Goal: Information Seeking & Learning: Compare options

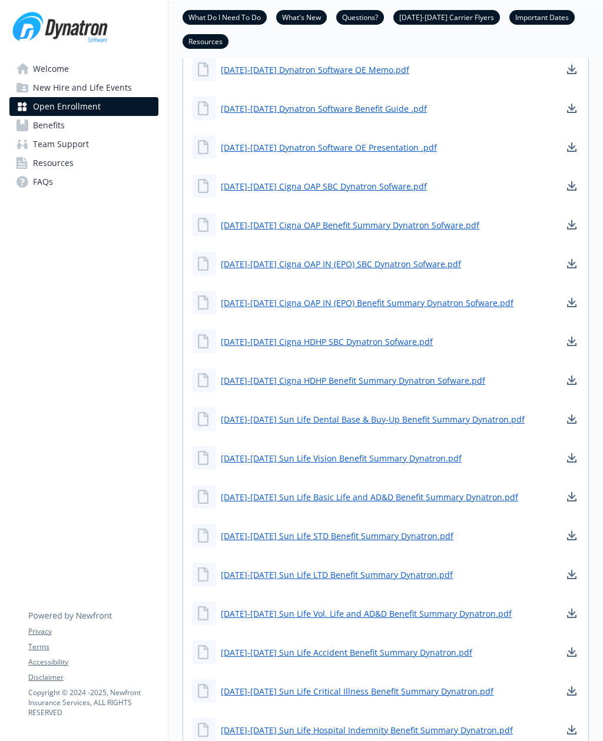
click at [50, 120] on span "Benefits" at bounding box center [49, 125] width 32 height 19
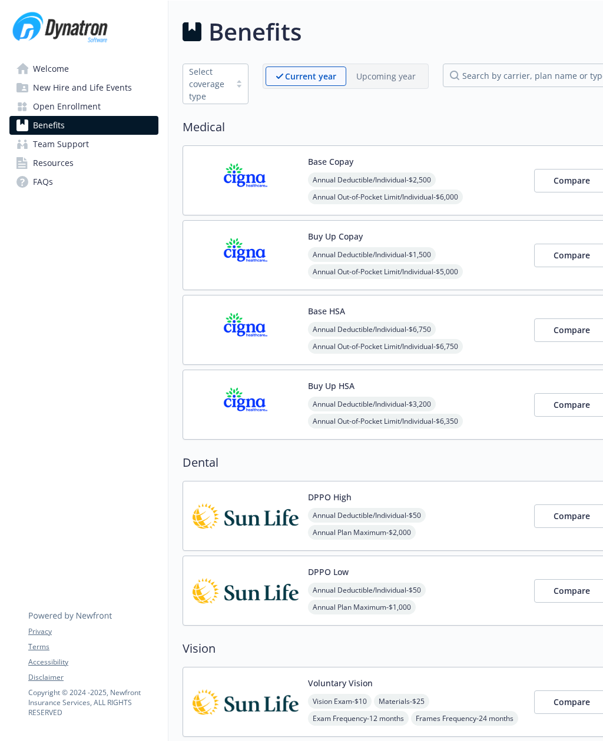
click at [253, 247] on img at bounding box center [245, 255] width 106 height 50
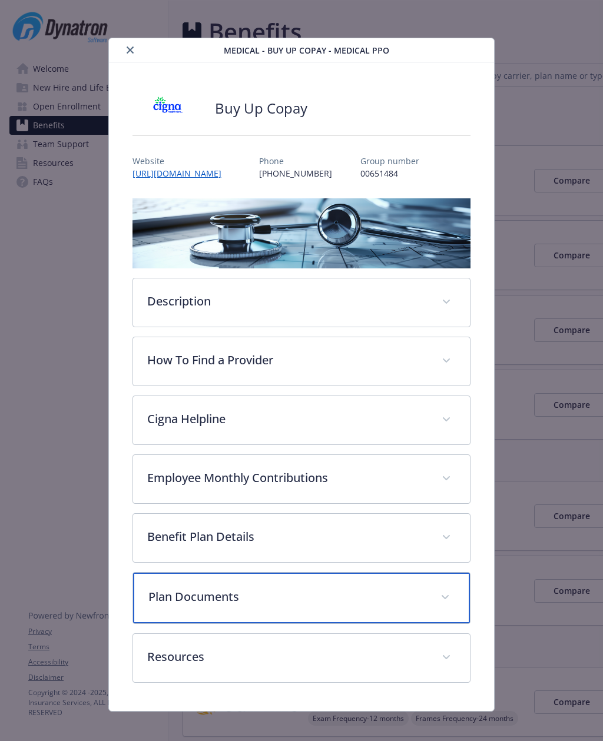
click at [314, 585] on div "Plan Documents" at bounding box center [301, 598] width 336 height 51
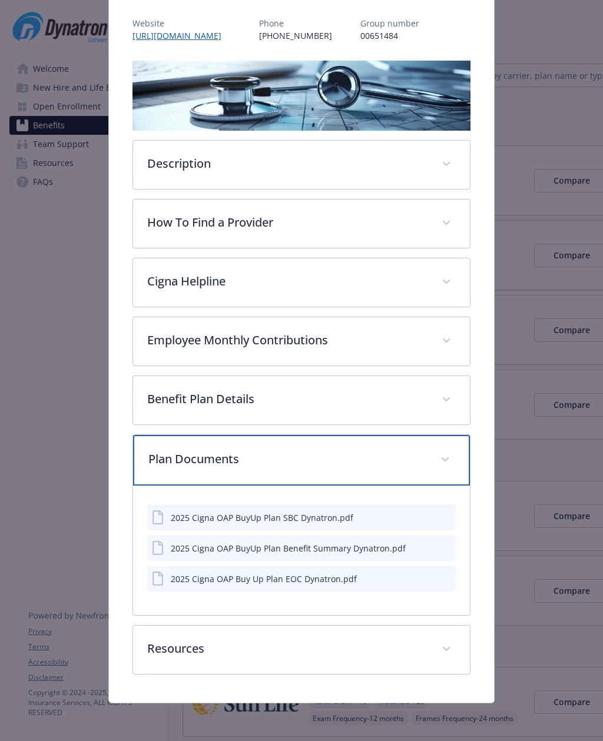
scroll to position [138, 0]
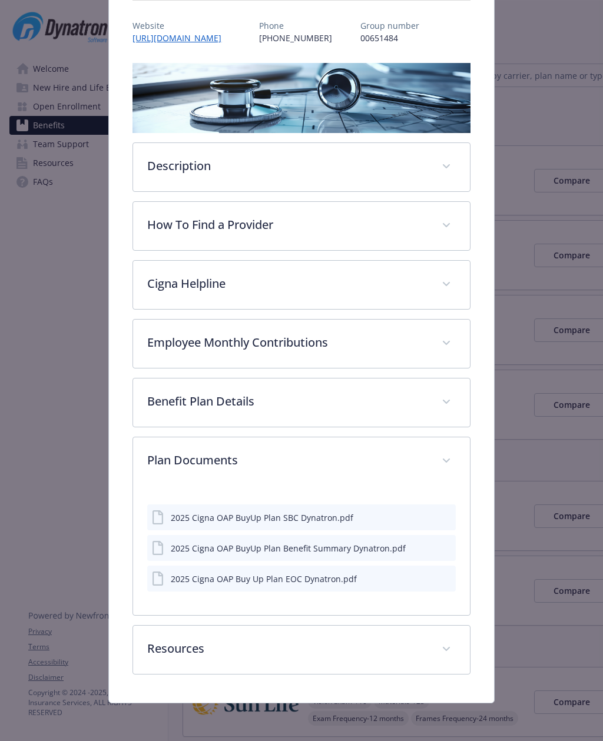
click at [368, 550] on div "2025 Cigna OAP BuyUp Plan Benefit Summary Dynatron.pdf" at bounding box center [288, 548] width 235 height 12
click at [357, 547] on div "2025 Cigna OAP BuyUp Plan Benefit Summary Dynatron.pdf" at bounding box center [288, 548] width 235 height 12
click at [194, 547] on div "2025 Cigna OAP BuyUp Plan Benefit Summary Dynatron.pdf" at bounding box center [288, 548] width 235 height 12
click at [324, 552] on div "2025 Cigna OAP BuyUp Plan Benefit Summary Dynatron.pdf" at bounding box center [288, 548] width 235 height 12
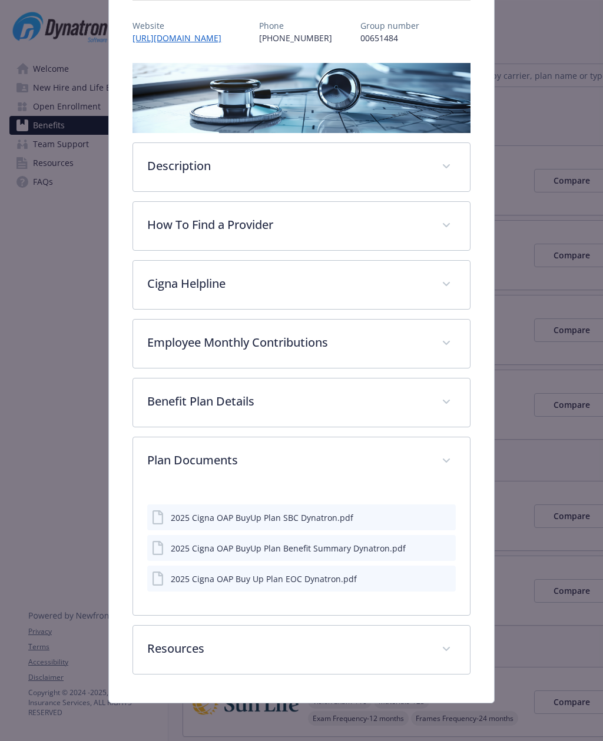
click at [161, 547] on icon "details for plan Medical - Buy Up Copay - Medical PPO" at bounding box center [159, 548] width 14 height 14
click at [169, 547] on div "2025 Cigna OAP BuyUp Plan Benefit Summary Dynatron.pdf" at bounding box center [279, 548] width 254 height 14
click at [168, 501] on div "2025 Cigna OAP BuyUp Plan SBC Dynatron.pdf 2025 Cigna OAP BuyUp Plan Benefit Su…" at bounding box center [301, 543] width 308 height 97
click at [161, 538] on div "2025 Cigna OAP BuyUp Plan Benefit Summary Dynatron.pdf" at bounding box center [301, 548] width 308 height 26
click at [169, 556] on div "2025 Cigna OAP BuyUp Plan Benefit Summary Dynatron.pdf" at bounding box center [301, 548] width 308 height 26
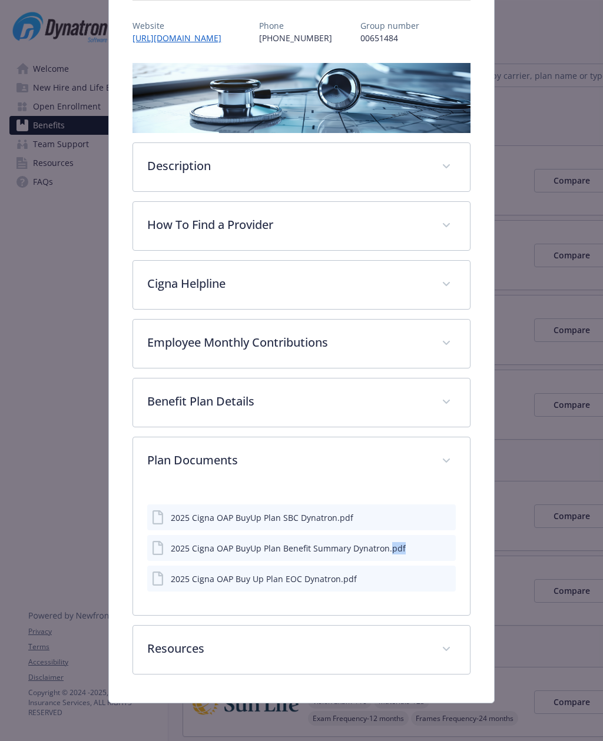
click at [331, 554] on div "2025 Cigna OAP BuyUp Plan Benefit Summary Dynatron.pdf" at bounding box center [288, 548] width 235 height 12
click at [254, 549] on div "2025 Cigna OAP BuyUp Plan Benefit Summary Dynatron.pdf" at bounding box center [288, 548] width 235 height 12
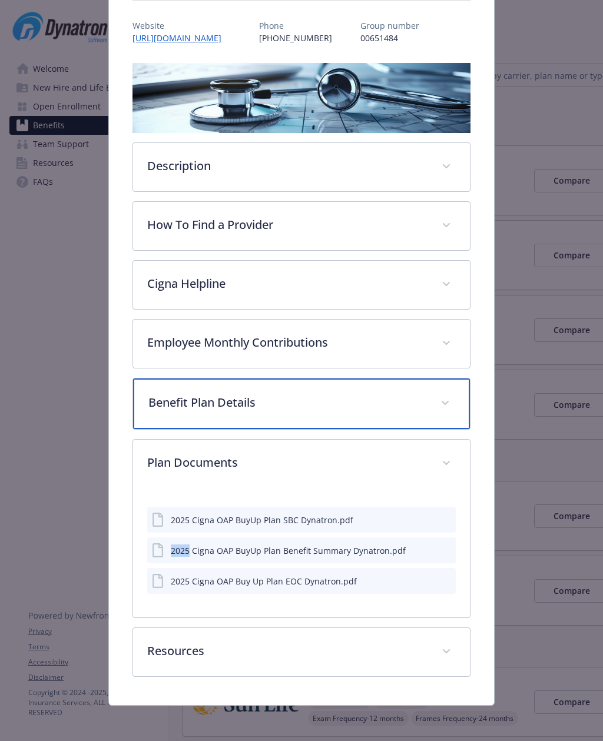
click at [173, 387] on div "Benefit Plan Details" at bounding box center [301, 403] width 336 height 51
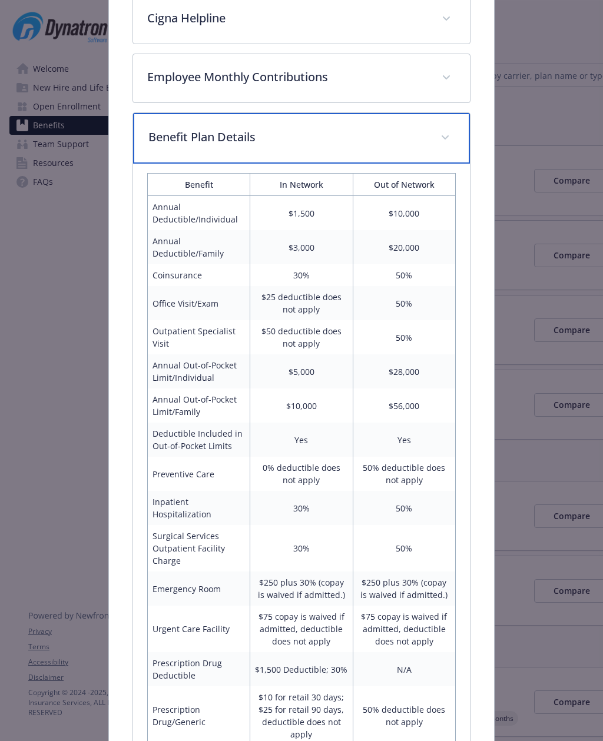
scroll to position [397, 0]
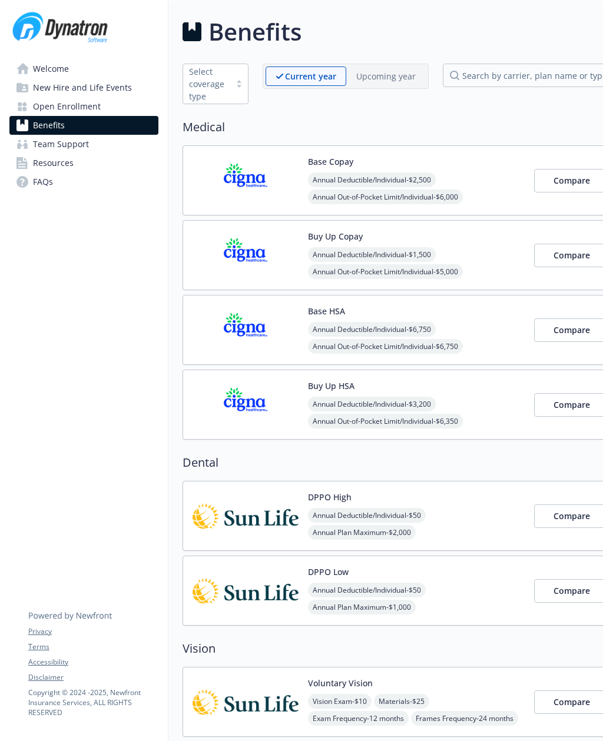
click at [569, 249] on span "Compare" at bounding box center [571, 254] width 36 height 11
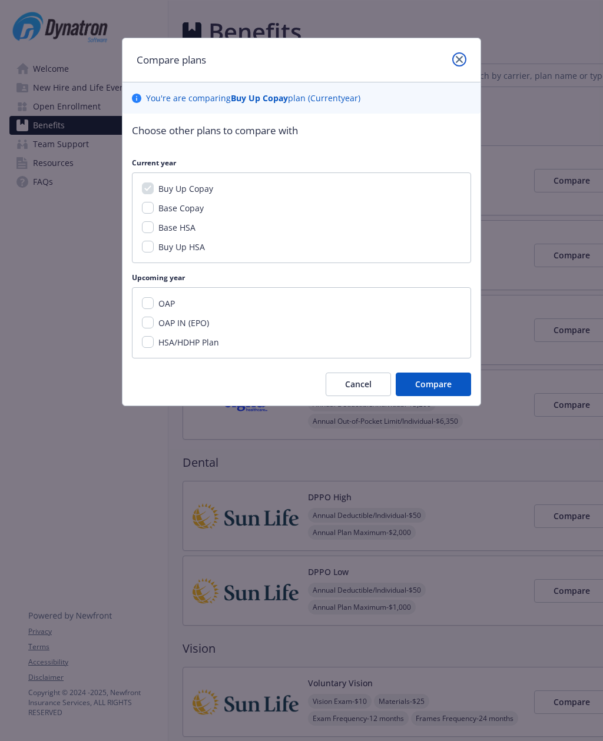
click at [455, 63] on link "close" at bounding box center [459, 59] width 14 height 14
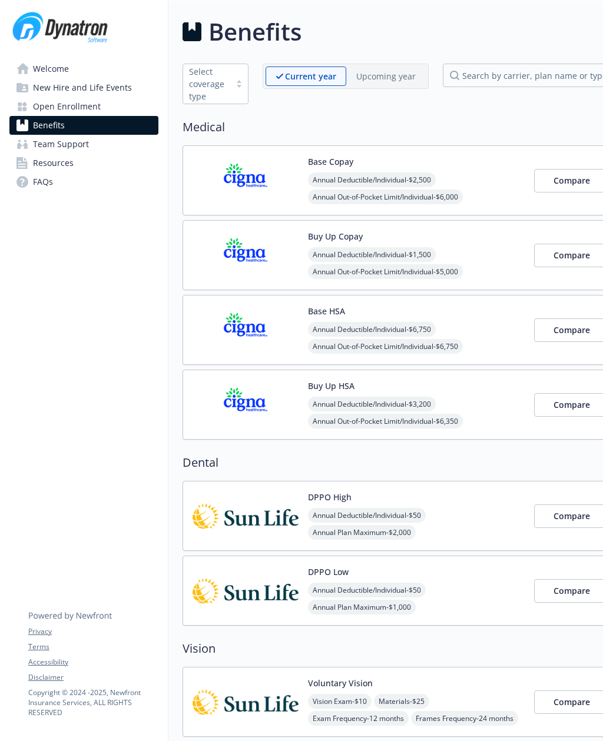
click at [564, 254] on span "Compare" at bounding box center [571, 254] width 36 height 11
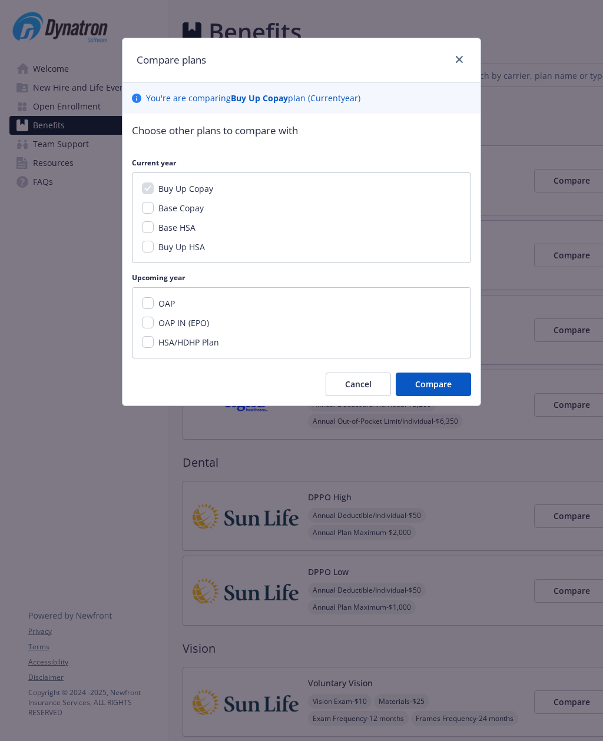
click at [152, 298] on input "OAP" at bounding box center [148, 303] width 12 height 12
checkbox input "true"
click at [148, 345] on input "HSA/HDHP Plan" at bounding box center [148, 342] width 12 height 12
checkbox input "true"
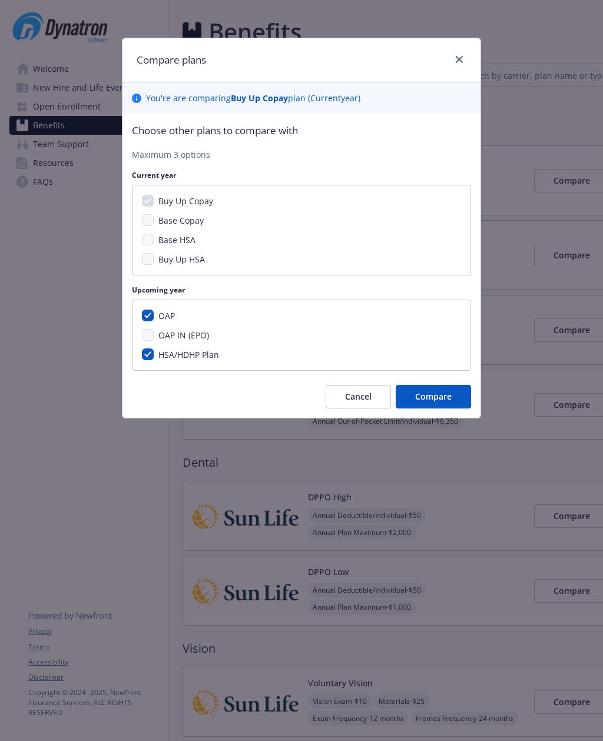
click at [438, 398] on span "Compare" at bounding box center [433, 396] width 36 height 11
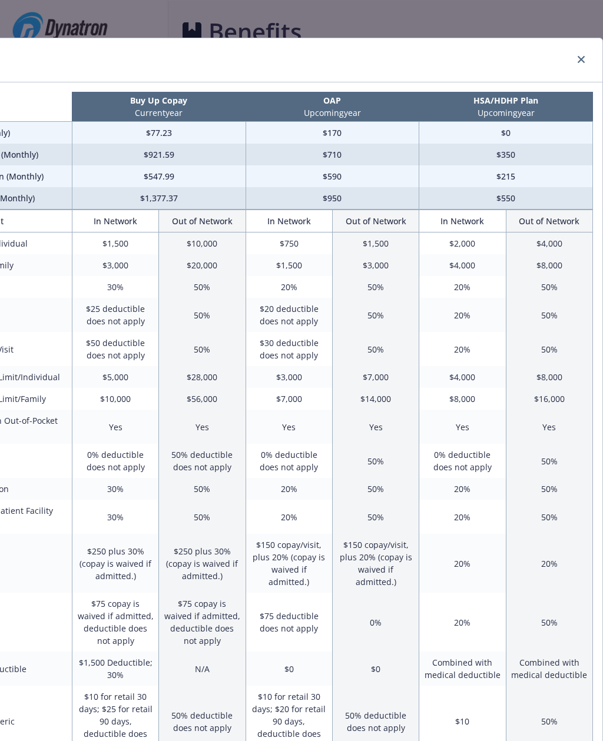
scroll to position [0, 104]
click at [584, 65] on link "close" at bounding box center [581, 59] width 14 height 14
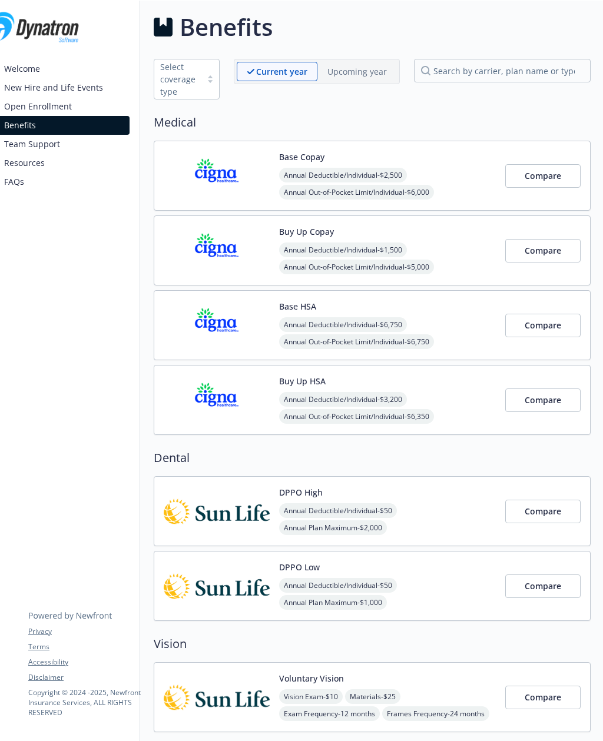
scroll to position [6, 28]
click at [258, 232] on img at bounding box center [218, 250] width 106 height 50
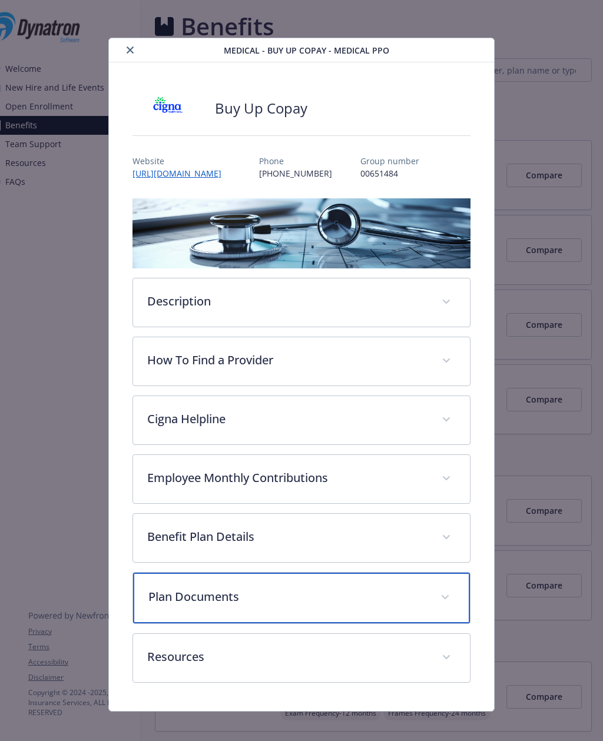
click at [241, 594] on p "Plan Documents" at bounding box center [286, 597] width 277 height 18
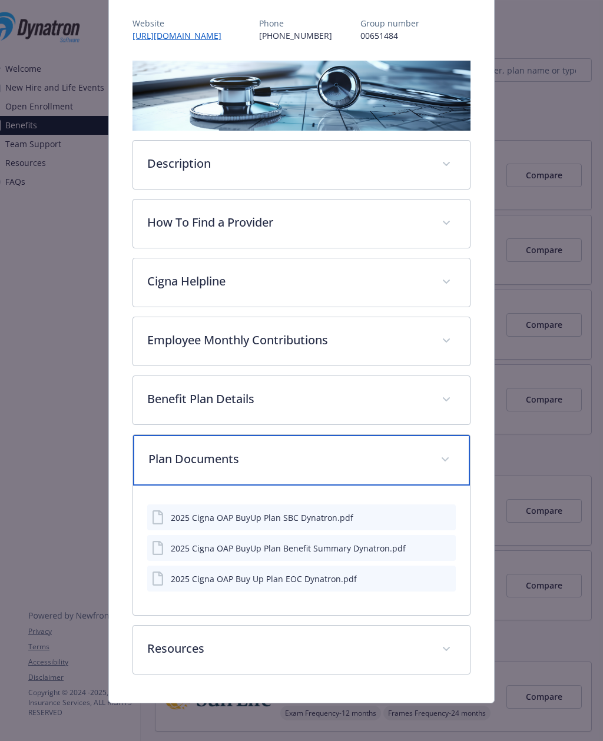
scroll to position [138, 0]
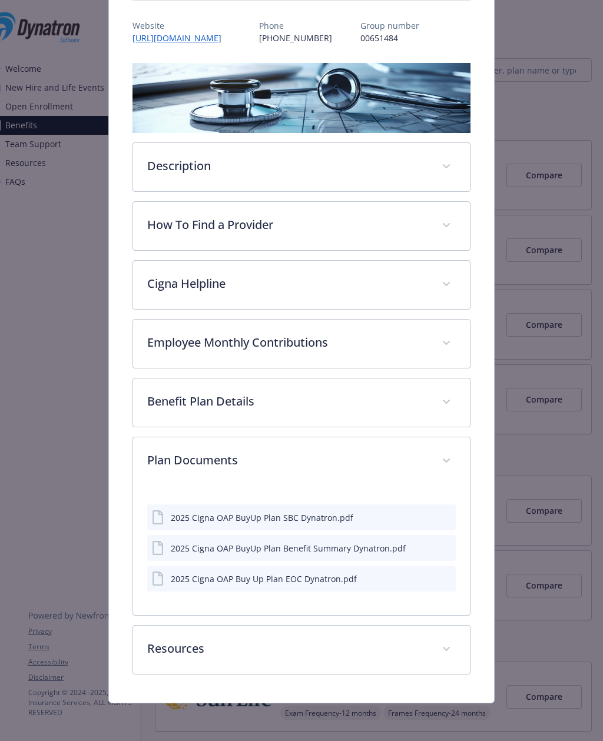
click at [443, 518] on icon "preview file" at bounding box center [445, 517] width 11 height 8
click at [447, 515] on icon "preview file" at bounding box center [445, 517] width 11 height 8
click at [437, 580] on div "details for plan Medical - Buy Up Copay - Medical PPO" at bounding box center [435, 579] width 29 height 12
click at [328, 573] on div "2025 Cigna OAP Buy Up Plan EOC Dynatron.pdf" at bounding box center [264, 579] width 186 height 12
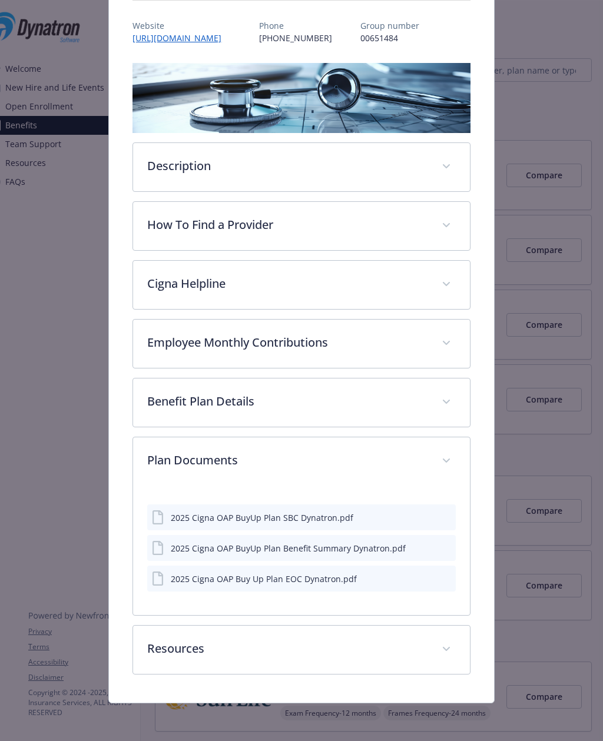
click at [351, 581] on div "2025 Cigna OAP Buy Up Plan EOC Dynatron.pdf" at bounding box center [264, 579] width 186 height 12
click at [360, 583] on div "2025 Cigna OAP Buy Up Plan EOC Dynatron.pdf" at bounding box center [301, 578] width 308 height 26
click at [450, 581] on icon "preview file" at bounding box center [445, 578] width 11 height 8
click at [445, 543] on icon "preview file" at bounding box center [445, 547] width 11 height 8
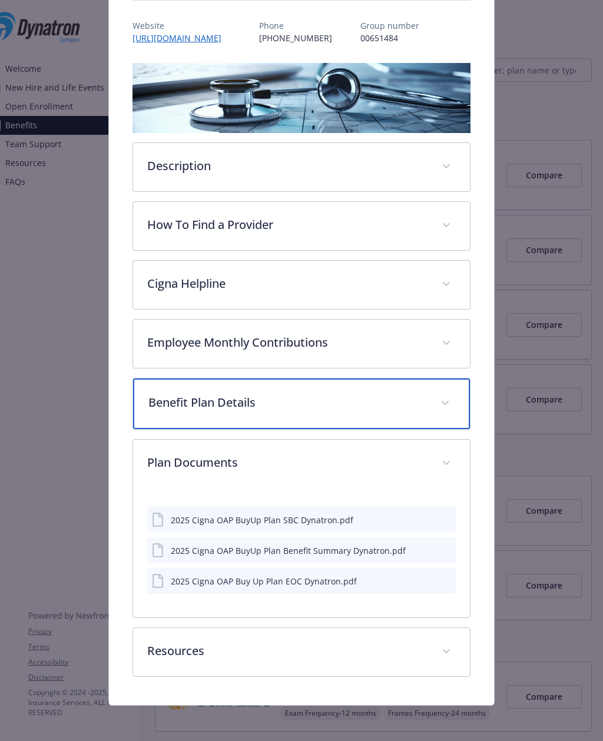
click at [450, 401] on span "details for plan Medical - Buy Up Copay - Medical PPO" at bounding box center [444, 403] width 19 height 19
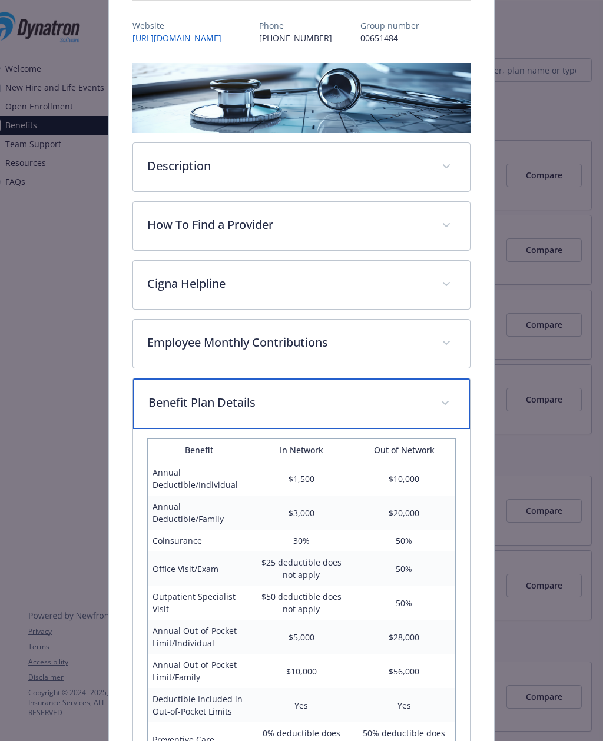
click at [450, 404] on span "details for plan Medical - Buy Up Copay - Medical PPO" at bounding box center [444, 403] width 19 height 19
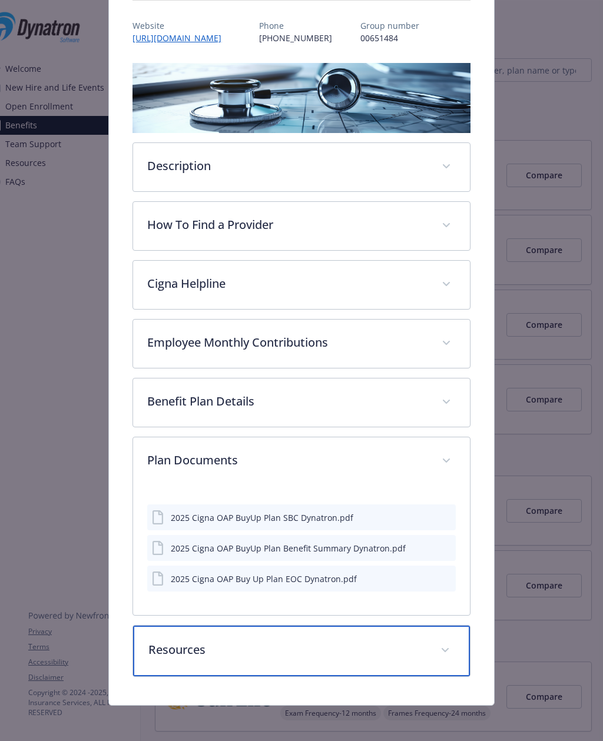
click at [435, 650] on div "Resources" at bounding box center [301, 650] width 336 height 51
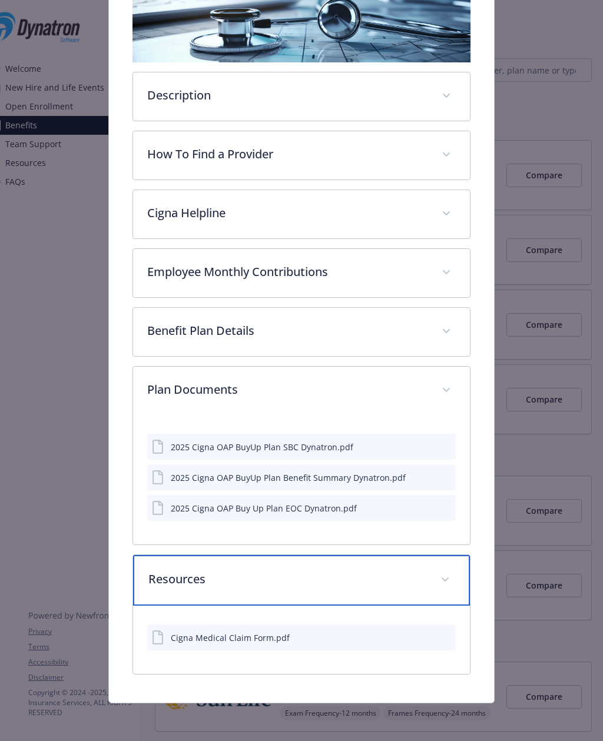
scroll to position [206, 0]
click at [424, 581] on p "Resources" at bounding box center [286, 579] width 277 height 18
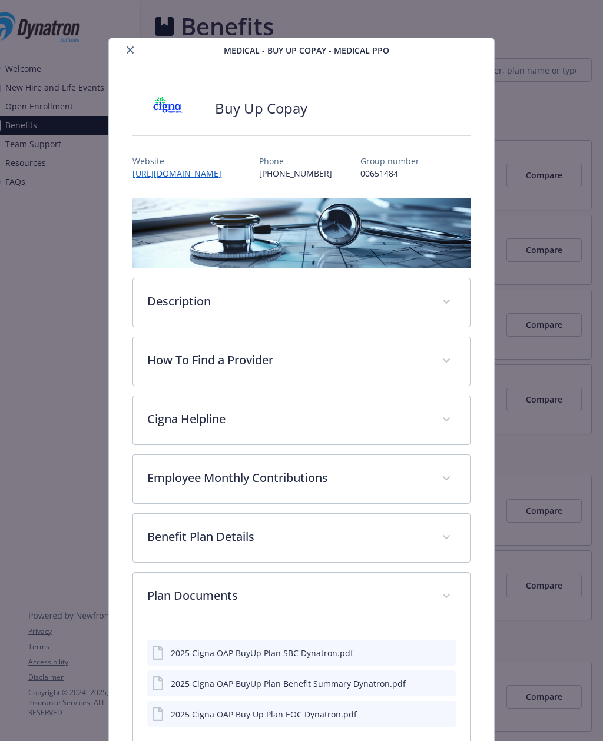
scroll to position [0, 0]
click at [125, 52] on button "close" at bounding box center [130, 50] width 14 height 14
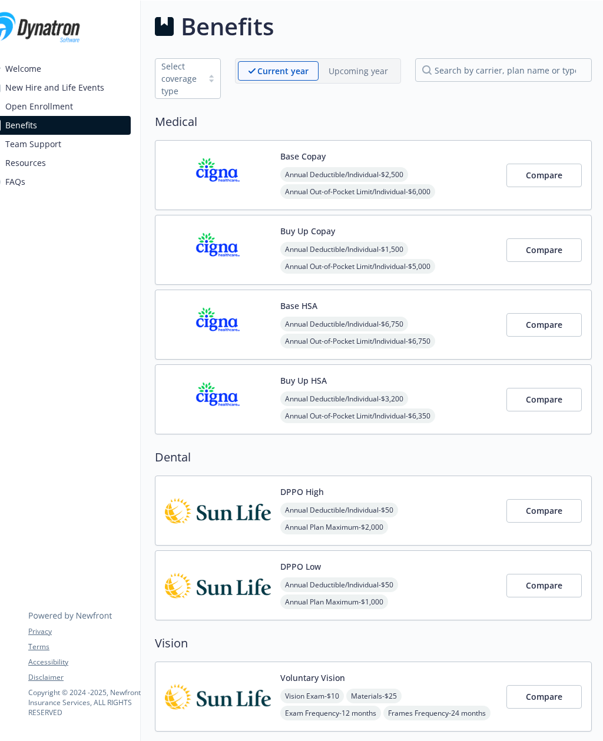
click at [540, 247] on span "Compare" at bounding box center [543, 249] width 36 height 11
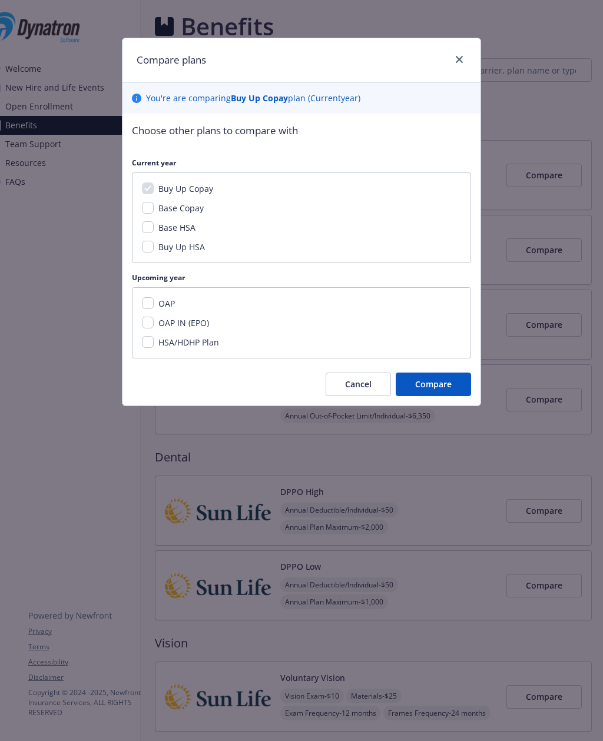
click at [152, 299] on input "OAP" at bounding box center [148, 303] width 12 height 12
checkbox input "true"
click at [152, 325] on input "OAP IN (EPO)" at bounding box center [148, 323] width 12 height 12
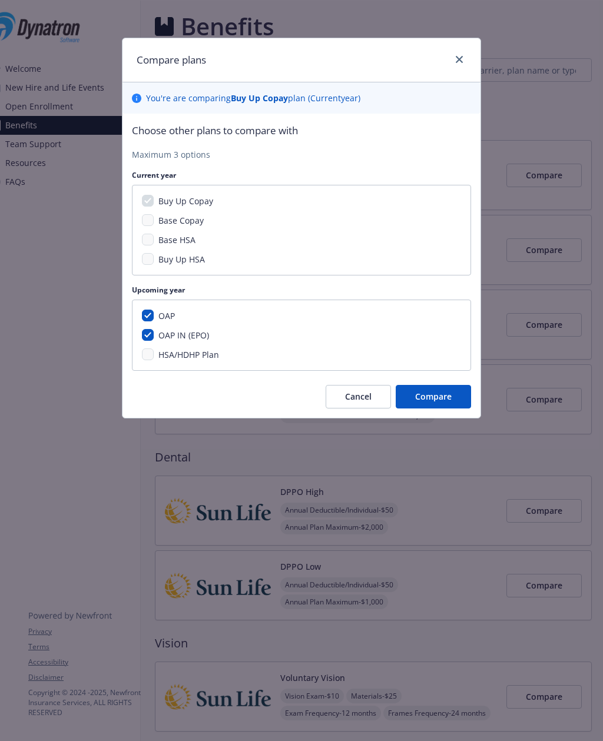
click at [151, 330] on input "OAP IN (EPO)" at bounding box center [148, 335] width 12 height 12
checkbox input "false"
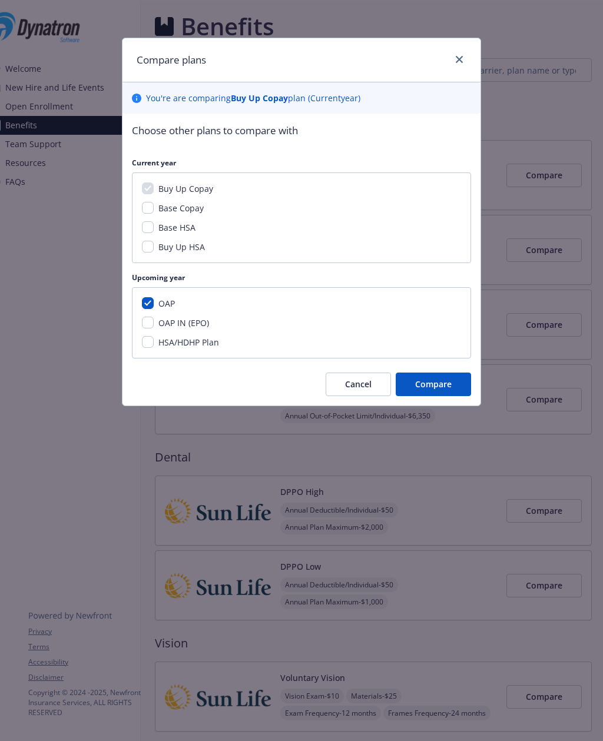
click at [152, 340] on input "HSA/HDHP Plan" at bounding box center [148, 342] width 12 height 12
checkbox input "true"
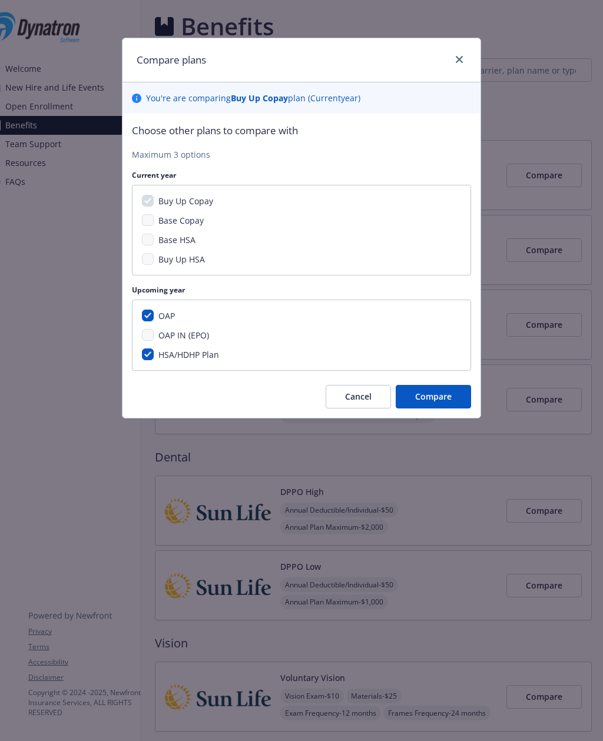
click at [435, 400] on span "Compare" at bounding box center [433, 396] width 36 height 11
